Goal: Find specific page/section: Find specific page/section

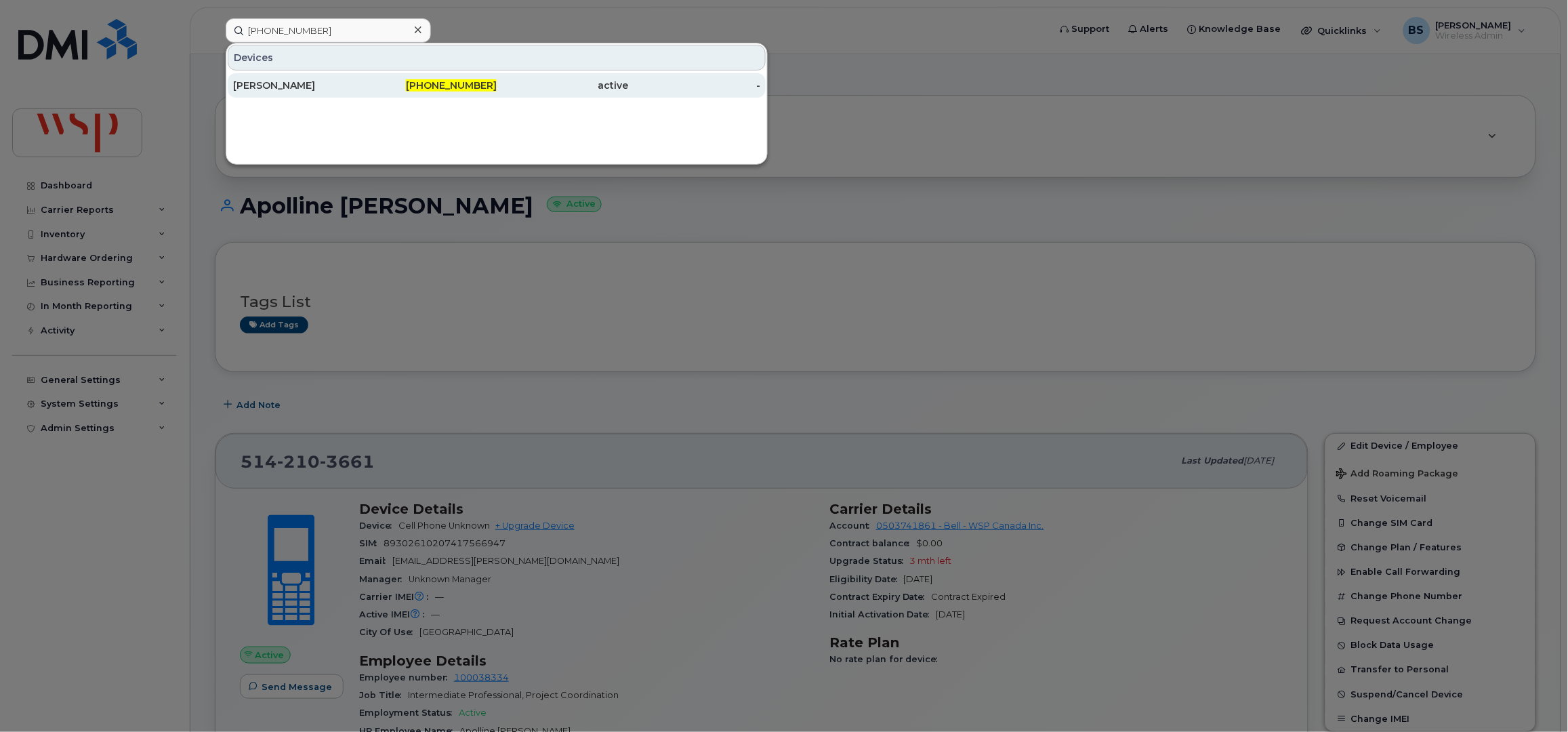
type input "647-292-6317"
drag, startPoint x: 262, startPoint y: 83, endPoint x: 338, endPoint y: 114, distance: 82.1
click at [262, 83] on div "[PERSON_NAME]" at bounding box center [299, 86] width 132 height 14
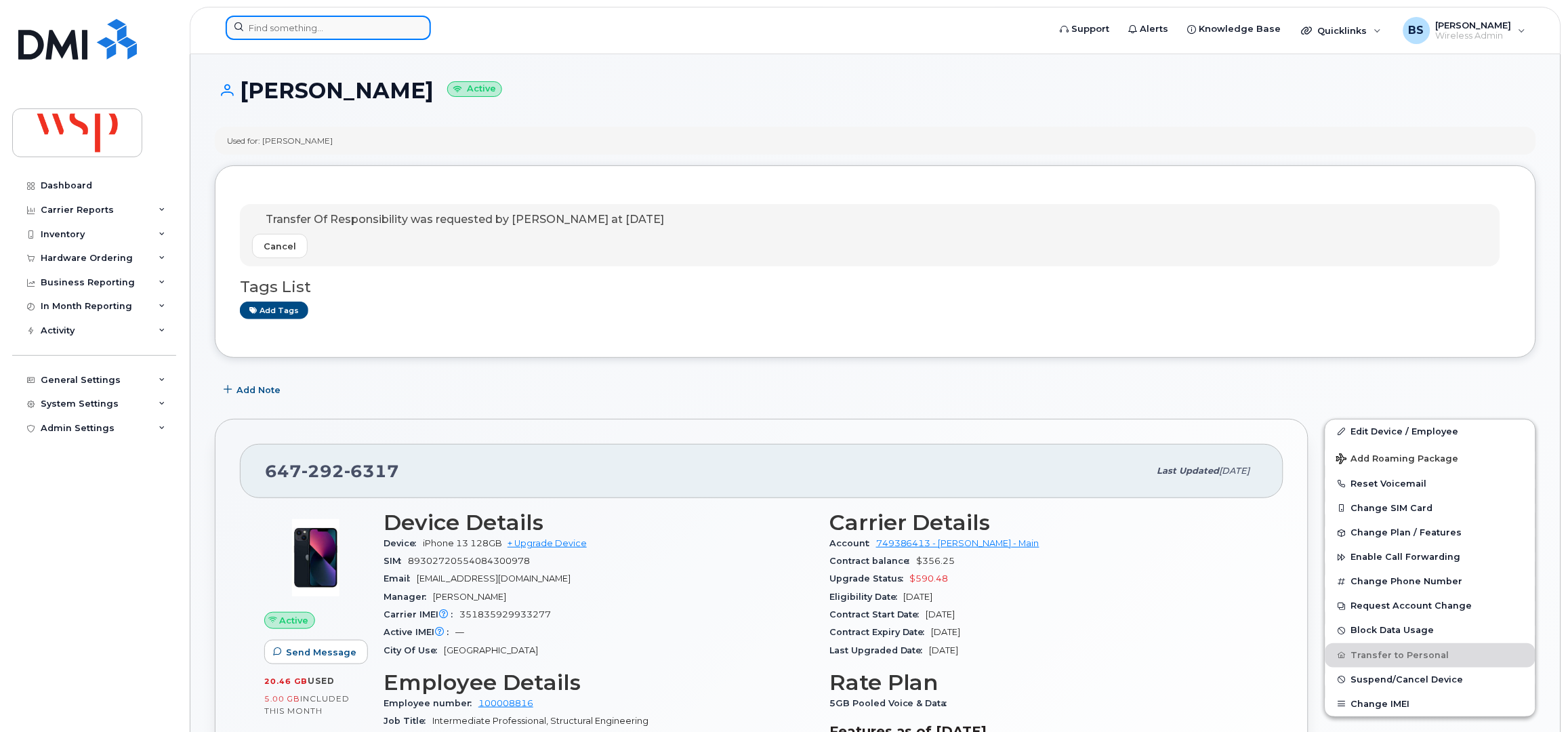
click at [361, 33] on input at bounding box center [329, 28] width 205 height 24
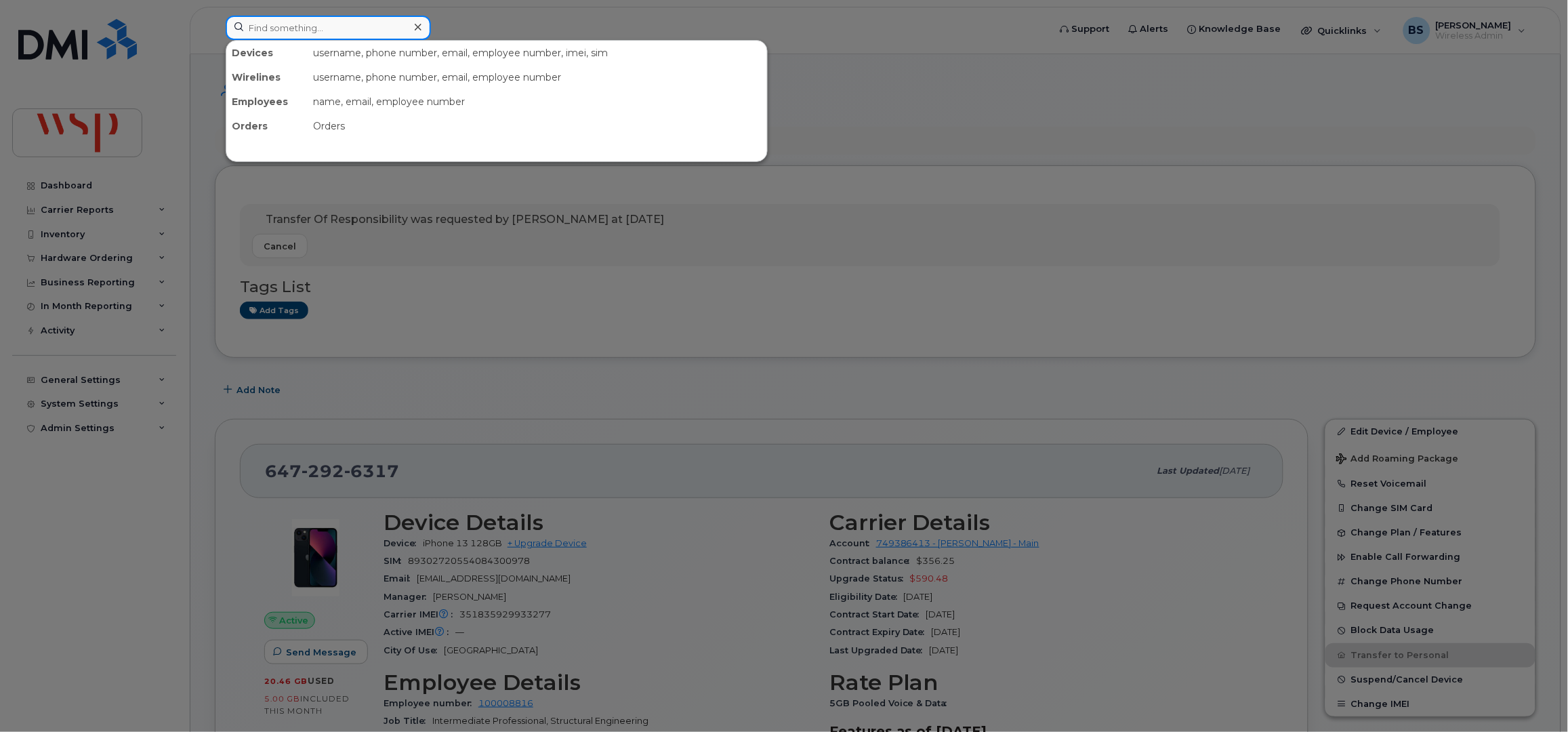
paste input "2268212497"
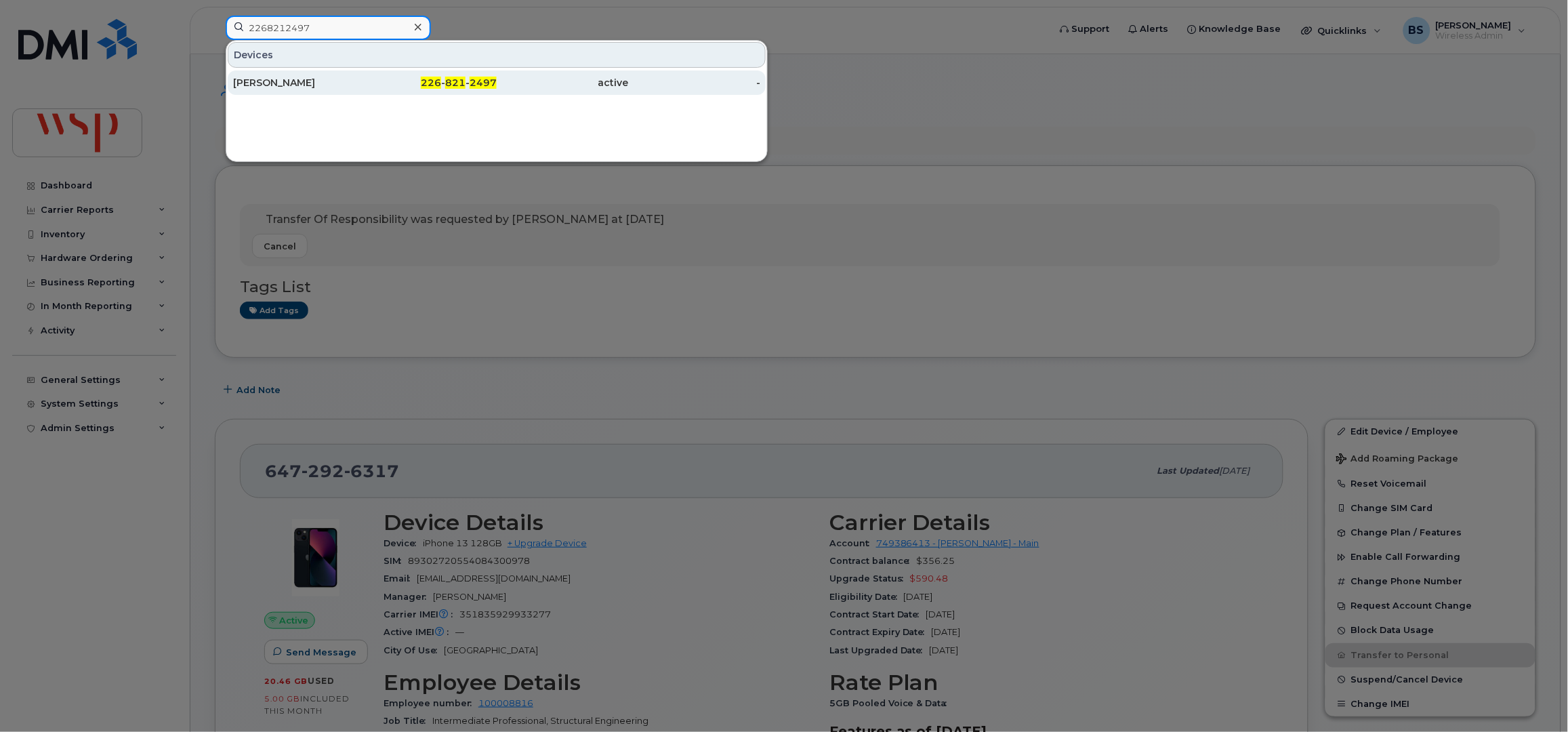
type input "2268212497"
click at [273, 80] on div "[PERSON_NAME]" at bounding box center [299, 83] width 132 height 14
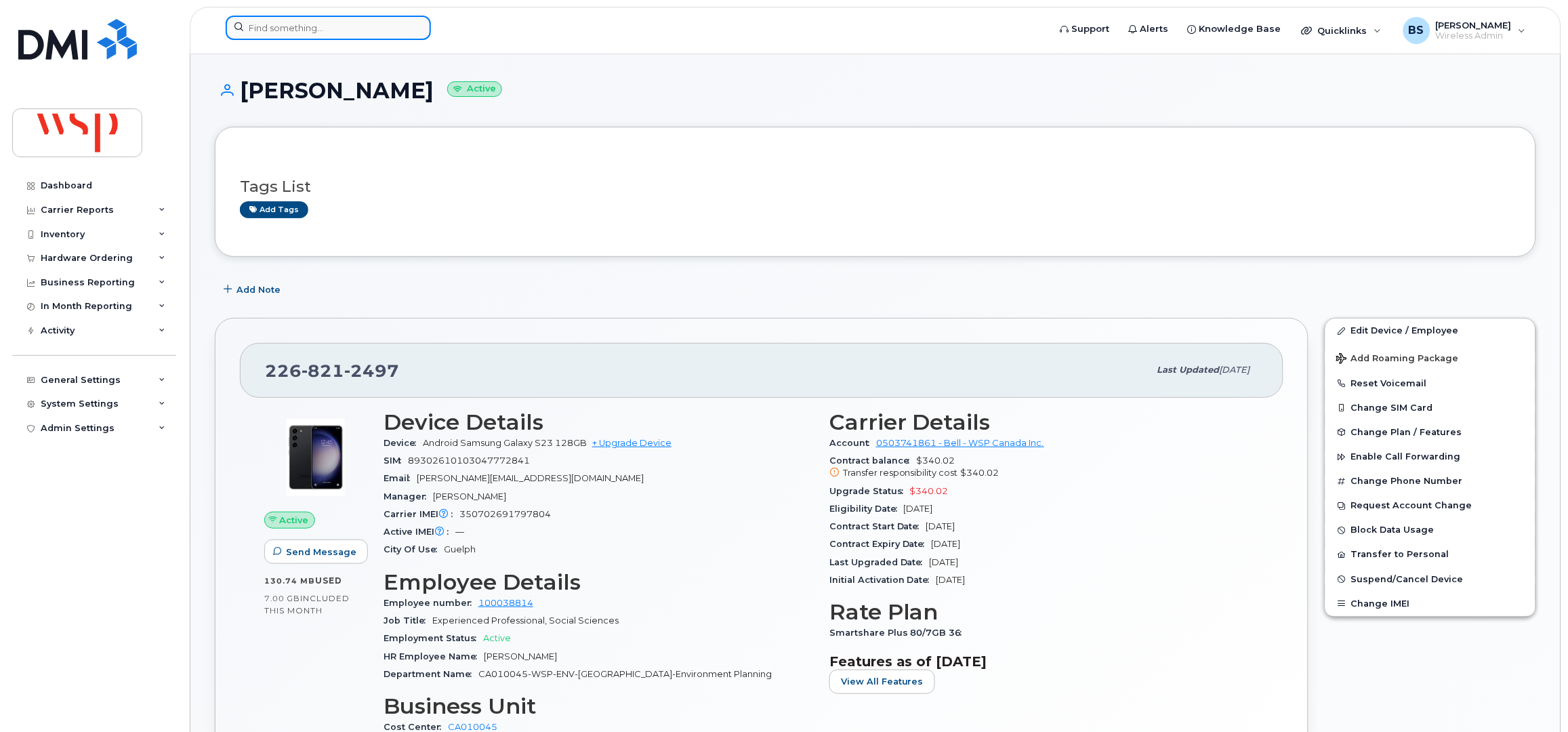
drag, startPoint x: 326, startPoint y: 27, endPoint x: 325, endPoint y: 39, distance: 12.0
click at [325, 27] on input at bounding box center [329, 28] width 205 height 24
paste input "2268212497"
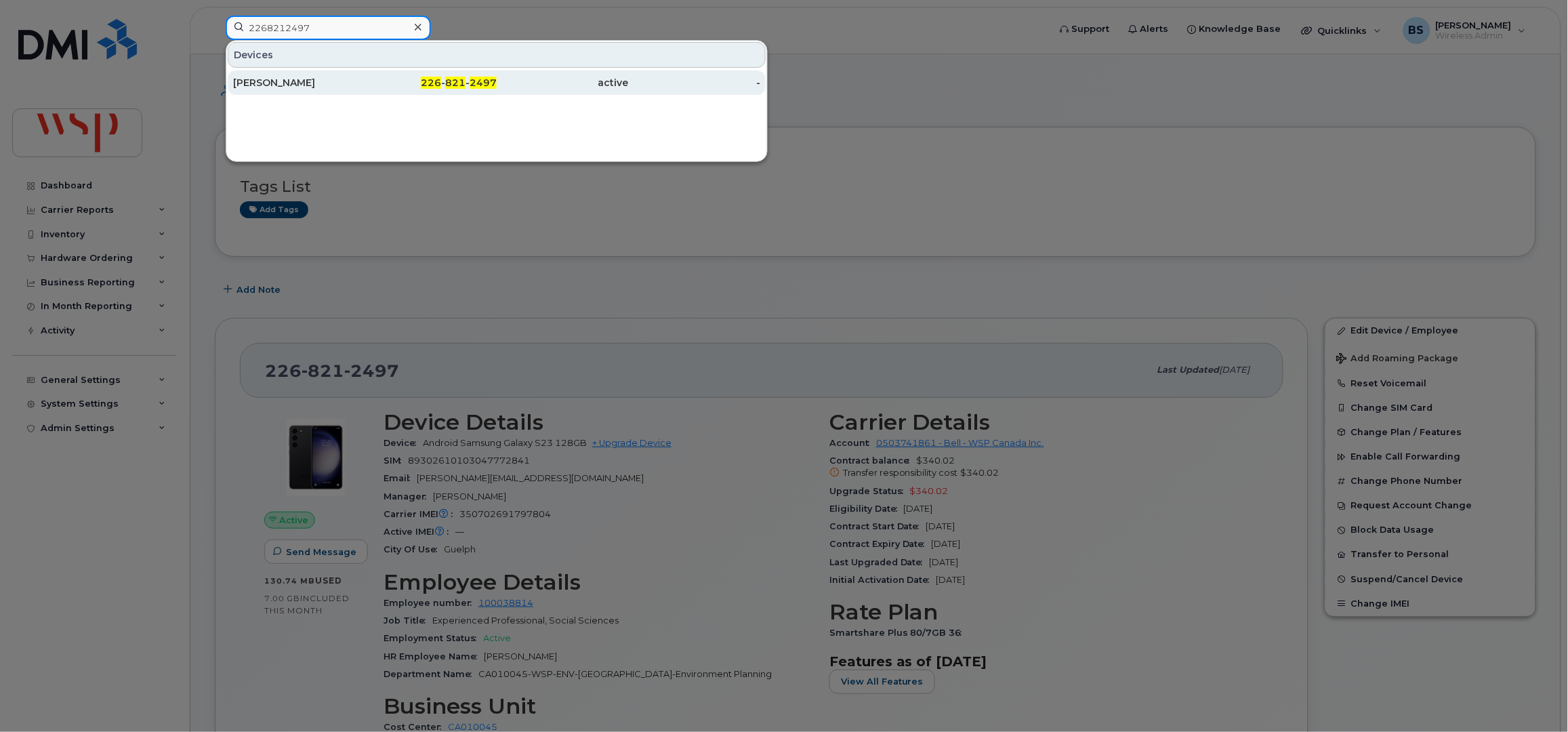
type input "2268212497"
click at [292, 78] on div "[PERSON_NAME]" at bounding box center [299, 83] width 132 height 14
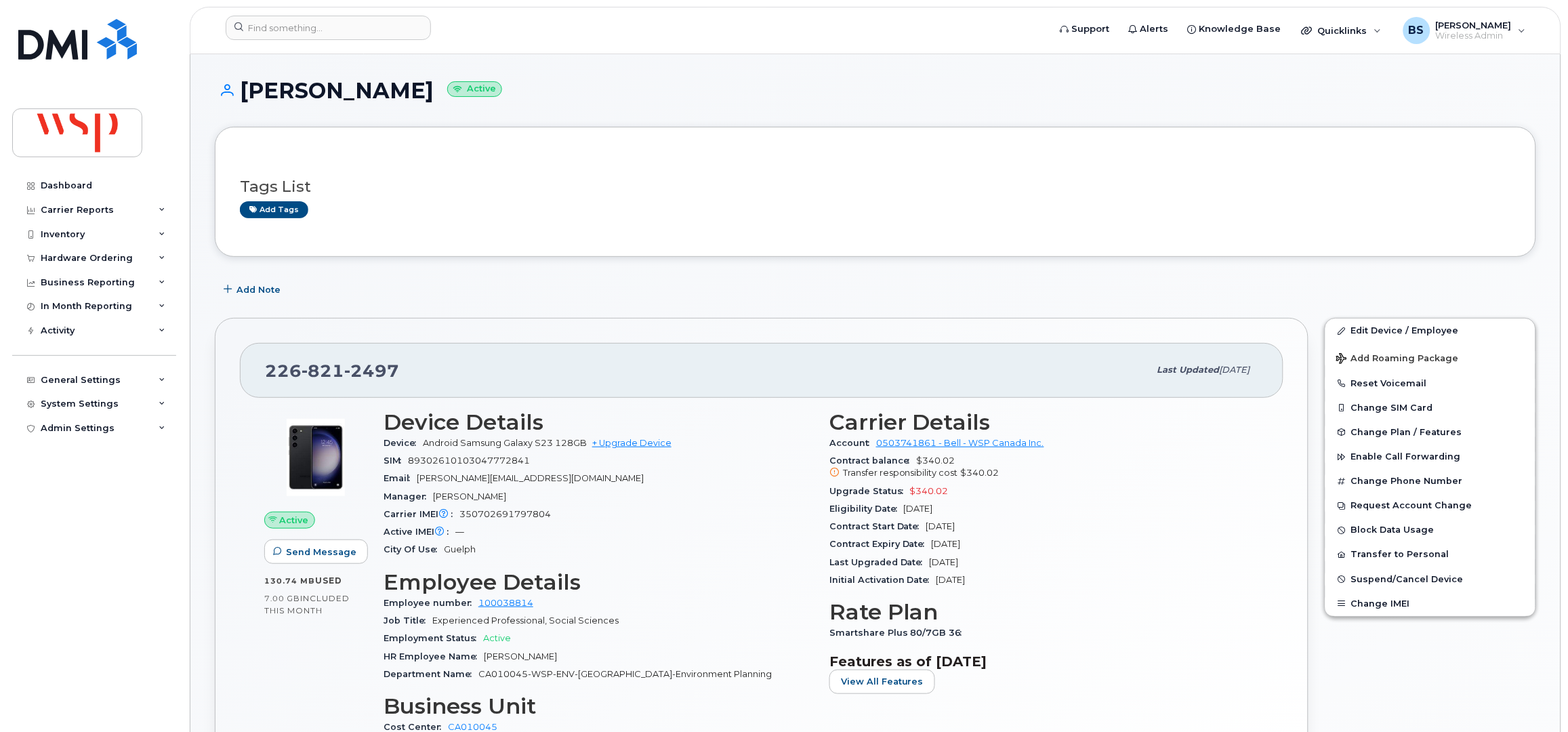
drag, startPoint x: 454, startPoint y: 92, endPoint x: 237, endPoint y: 102, distance: 217.2
click at [237, 102] on div "Chelsea Dickinson Active" at bounding box center [875, 103] width 1322 height 48
click at [431, 91] on h1 "Chelsea Dickinson Active" at bounding box center [875, 90] width 1322 height 24
click at [991, 526] on div "Contract Start Date May 08, 2023" at bounding box center [1044, 527] width 430 height 18
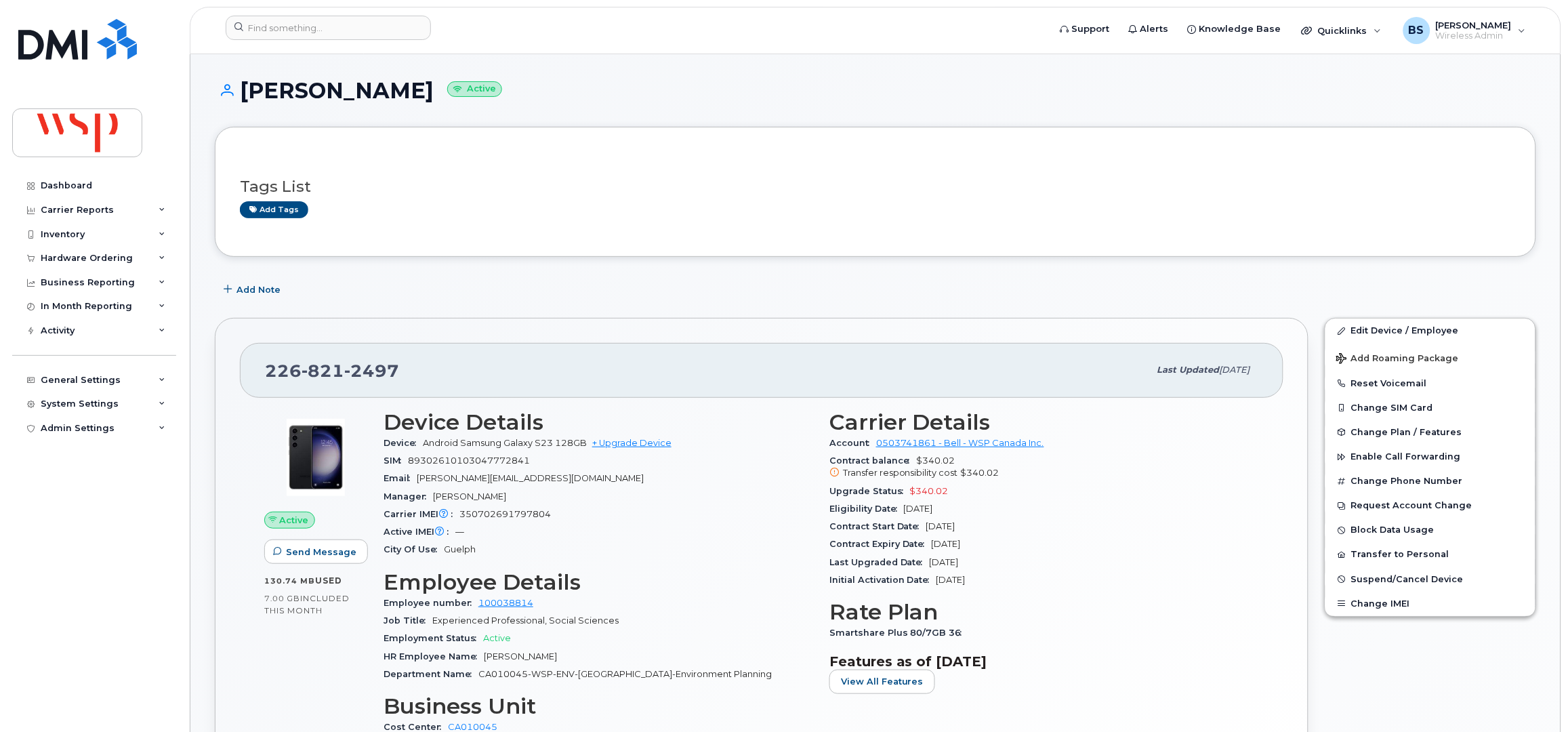
drag, startPoint x: 914, startPoint y: 509, endPoint x: 829, endPoint y: 491, distance: 86.9
click at [829, 491] on section "Carrier Details Account 0503741861 - Bell - WSP Canada Inc. Contract balance $3…" at bounding box center [1044, 500] width 430 height 180
copy section "Upgrade Status $340.02 Eligibility Date May 08, 2026"
